Goal: Find specific page/section: Find specific page/section

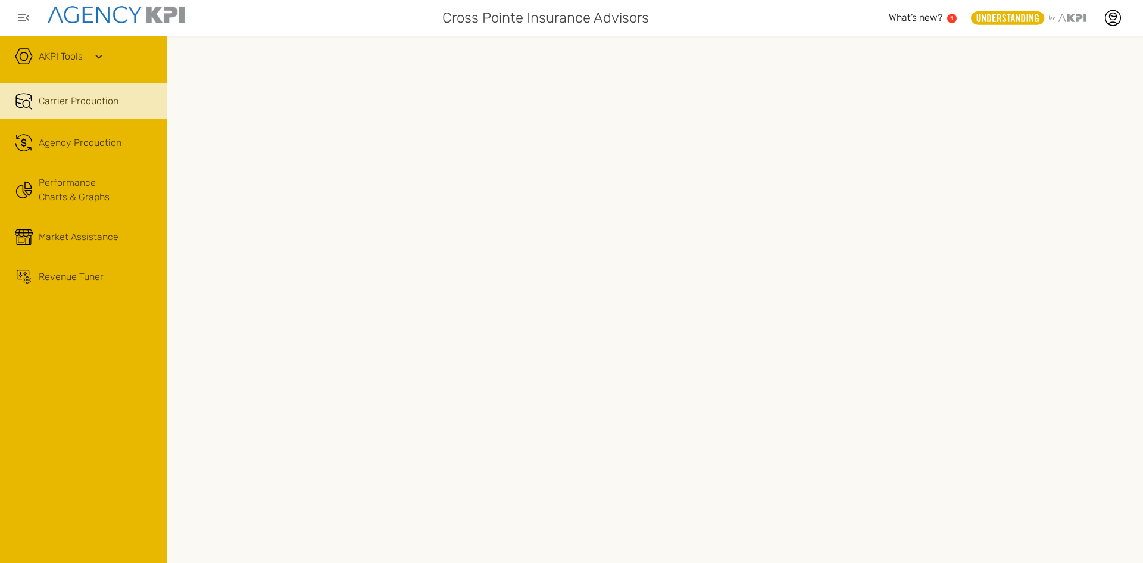
click at [82, 58] on link "AKPI Tools" at bounding box center [61, 56] width 44 height 14
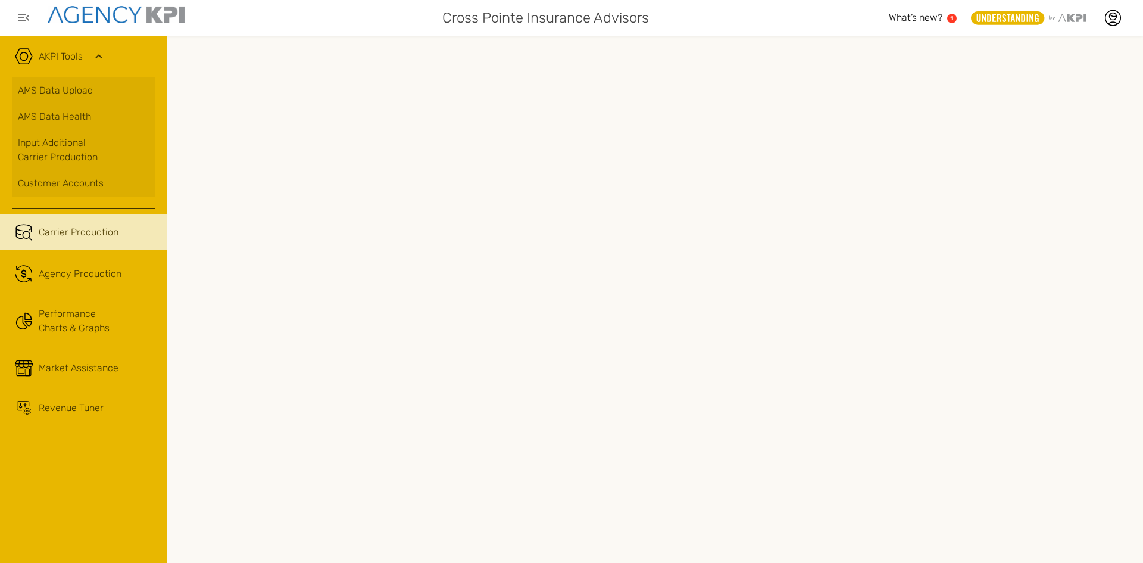
click at [82, 58] on link "AKPI Tools" at bounding box center [61, 56] width 44 height 14
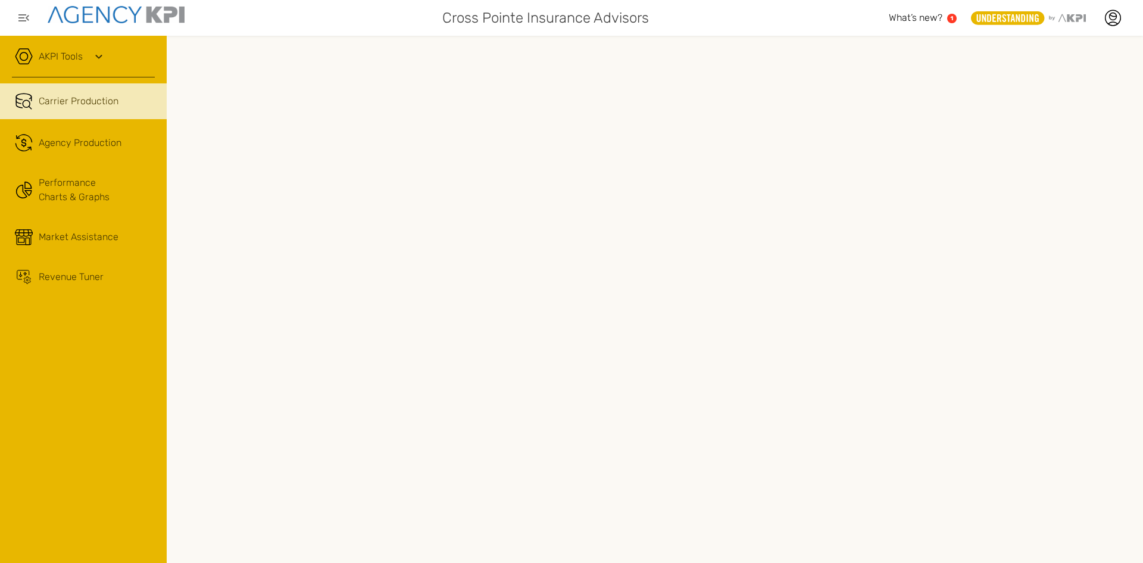
click at [83, 104] on span "Carrier Production" at bounding box center [79, 101] width 80 height 14
click at [89, 128] on link ".cls-1{fill:none;stroke:#221f20;stroke-linecap:round;stroke-linejoin:round;stro…" at bounding box center [83, 143] width 167 height 36
click at [93, 103] on span "Carrier Production" at bounding box center [79, 101] width 80 height 14
click at [88, 157] on link ".cls-1{fill:none;stroke:#221f20;stroke-linecap:round;stroke-linejoin:round;stro…" at bounding box center [83, 143] width 167 height 36
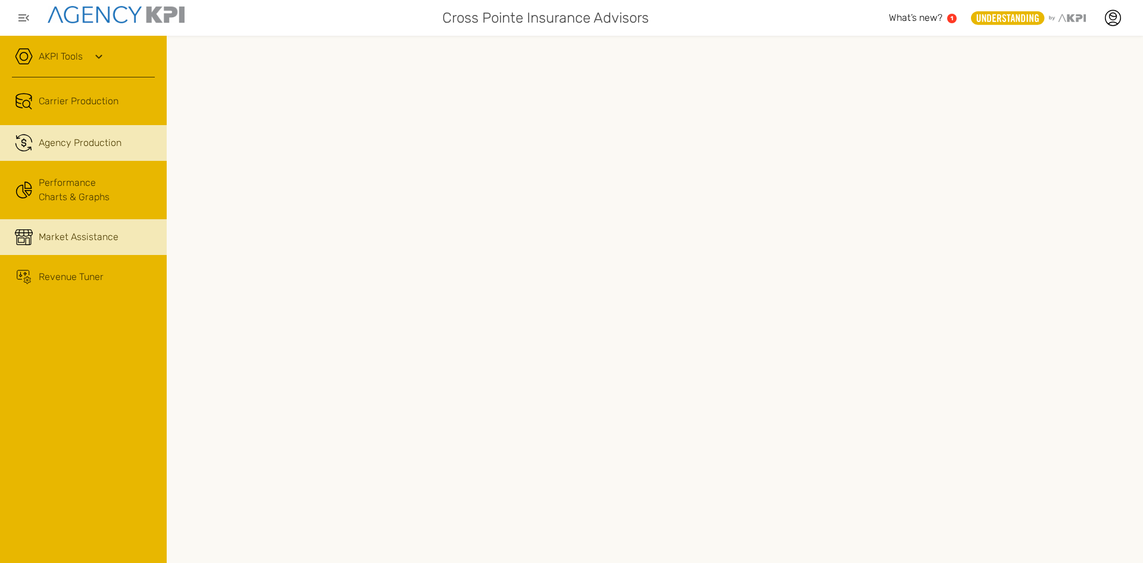
click at [121, 232] on div "Market Assistance" at bounding box center [97, 237] width 116 height 14
